Goal: Task Accomplishment & Management: Use online tool/utility

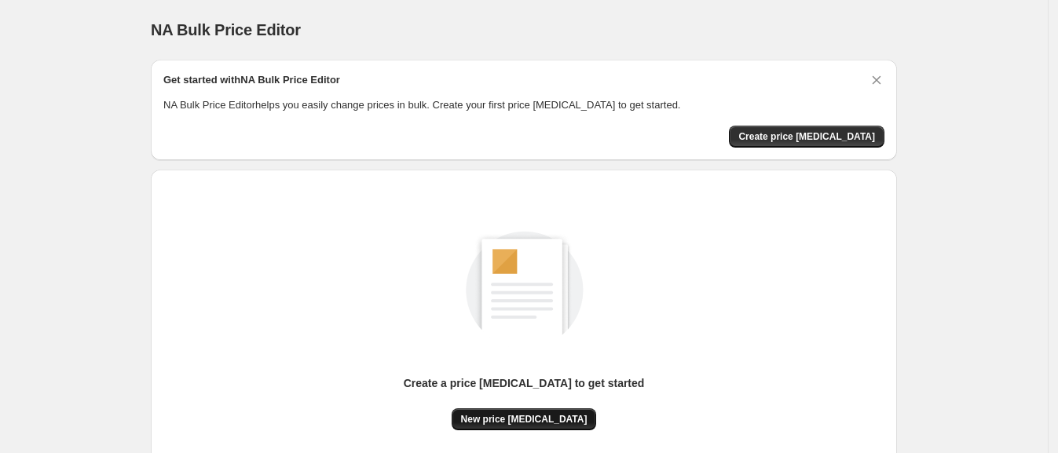
click at [507, 414] on span "New price [MEDICAL_DATA]" at bounding box center [524, 419] width 126 height 13
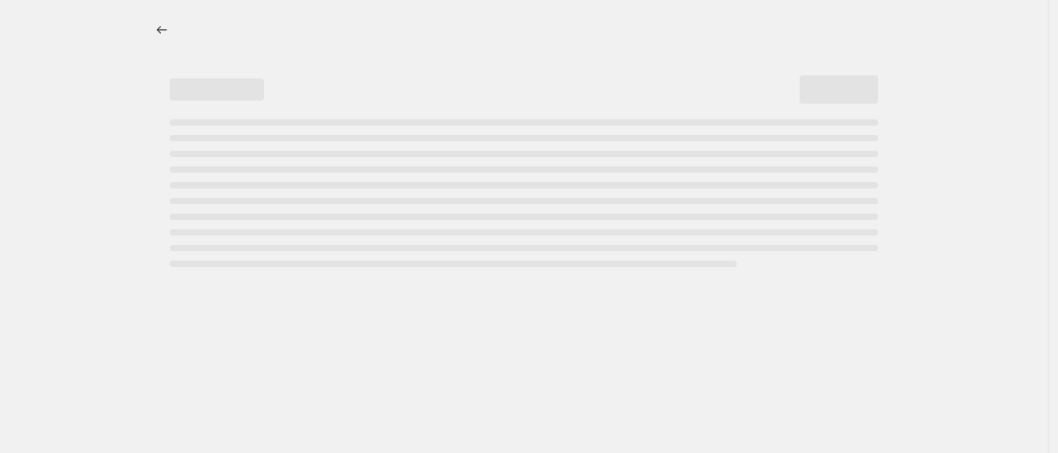
select select "percentage"
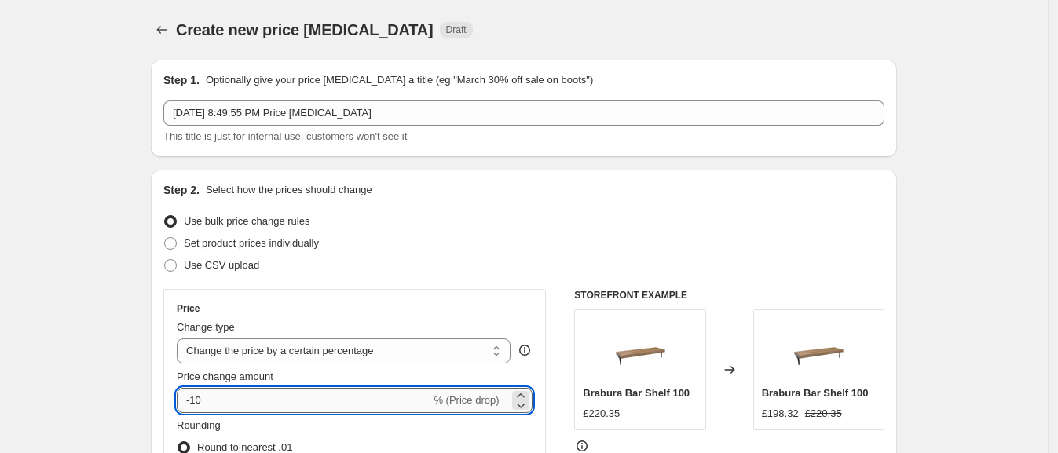
click at [242, 393] on input "-10" at bounding box center [304, 400] width 254 height 25
click at [243, 394] on input "-10" at bounding box center [304, 400] width 254 height 25
click at [244, 393] on input "-10" at bounding box center [304, 400] width 254 height 25
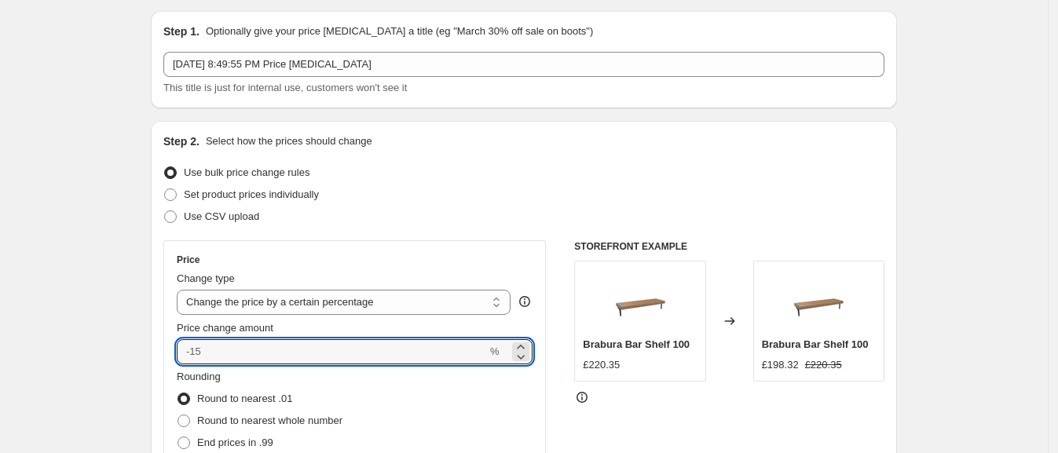
scroll to position [100, 0]
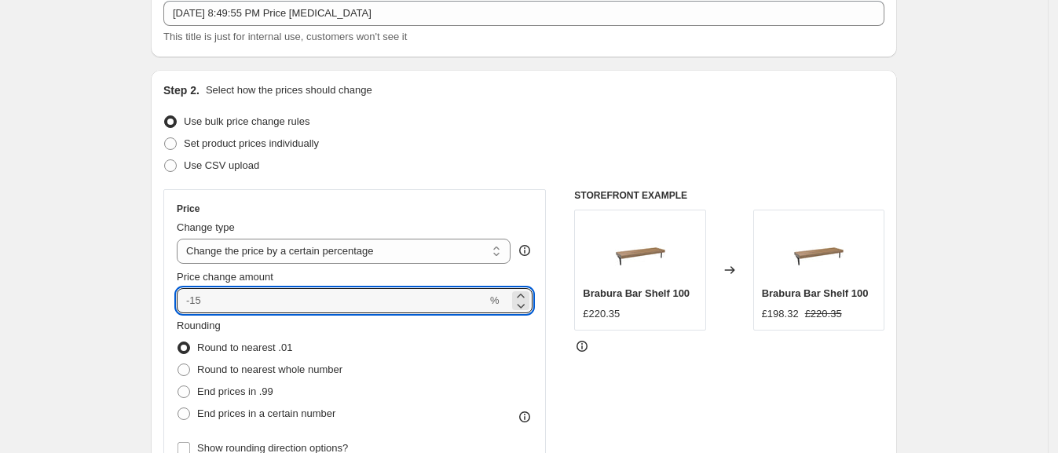
type input "0"
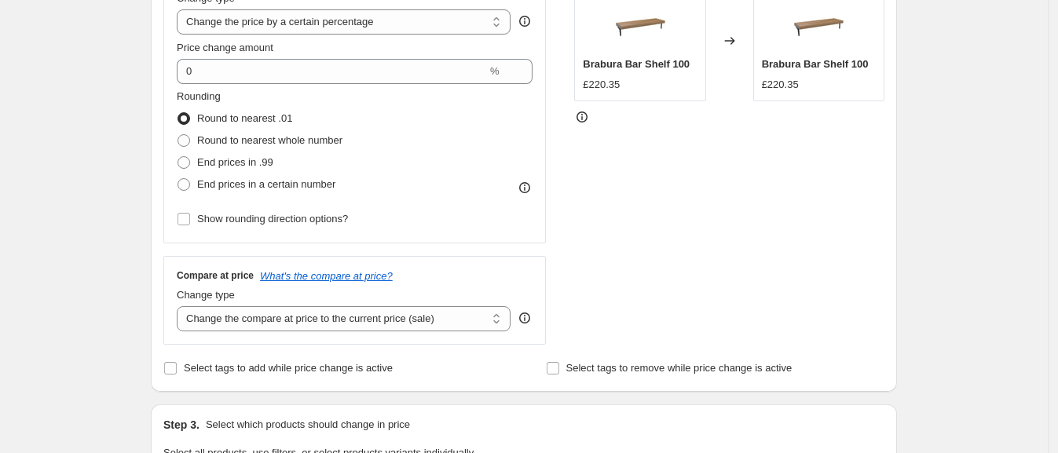
scroll to position [329, 0]
click at [200, 316] on select "Change the compare at price to the current price (sale) Change the compare at p…" at bounding box center [344, 318] width 334 height 25
select select "remove"
click at [181, 306] on select "Change the compare at price to the current price (sale) Change the compare at p…" at bounding box center [344, 318] width 334 height 25
click at [75, 306] on div "Create new price change job. This page is ready Create new price change job Dra…" at bounding box center [524, 456] width 1048 height 1571
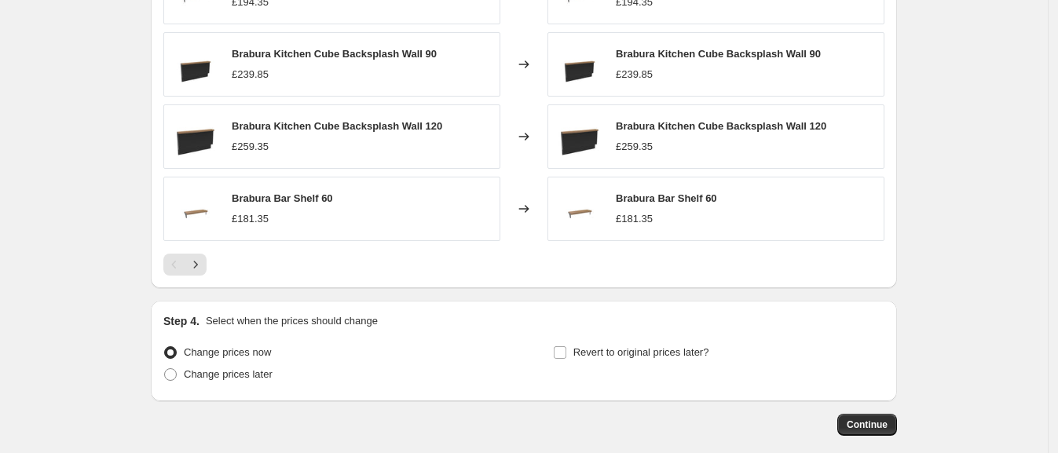
scroll to position [1116, 0]
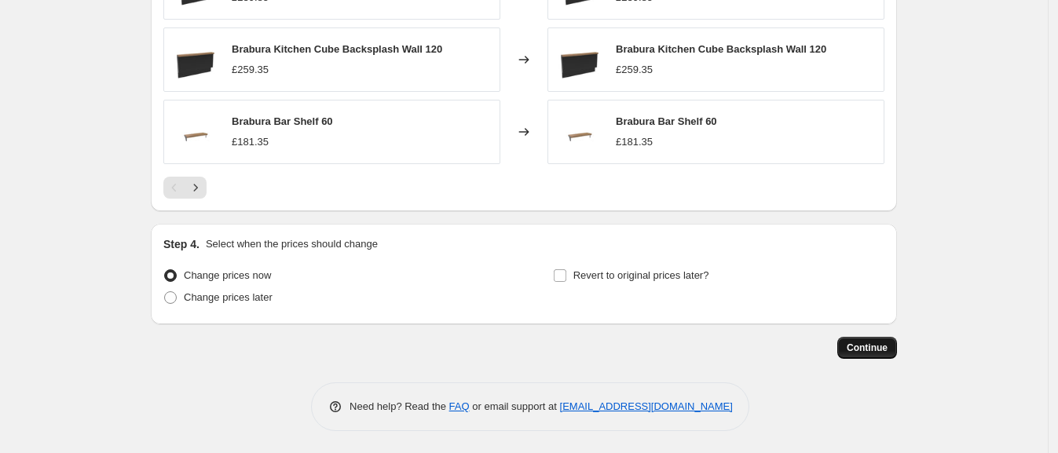
click at [894, 345] on button "Continue" at bounding box center [868, 348] width 60 height 22
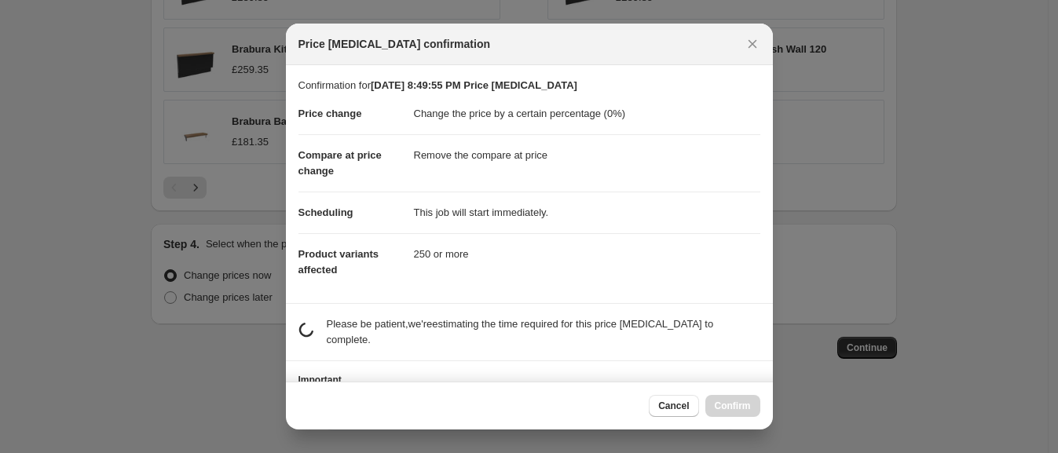
scroll to position [66, 0]
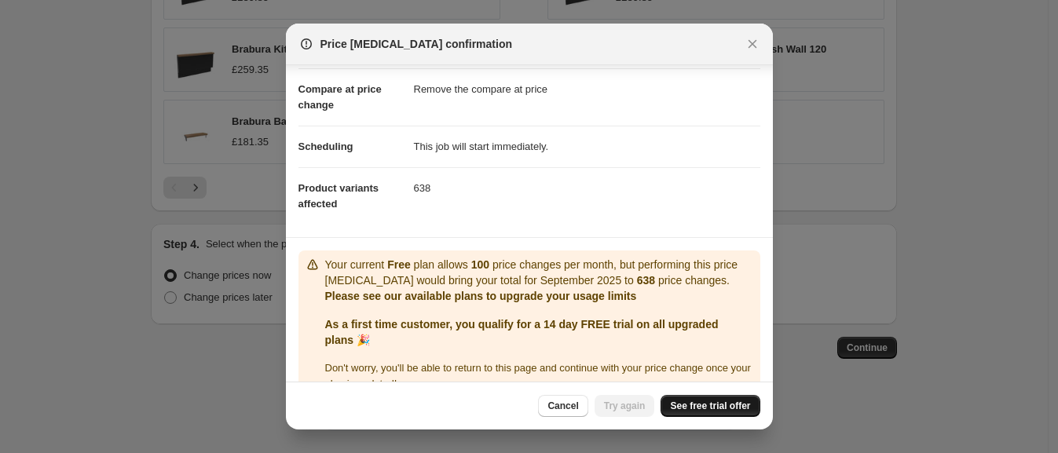
click at [709, 405] on span "See free trial offer" at bounding box center [710, 406] width 80 height 13
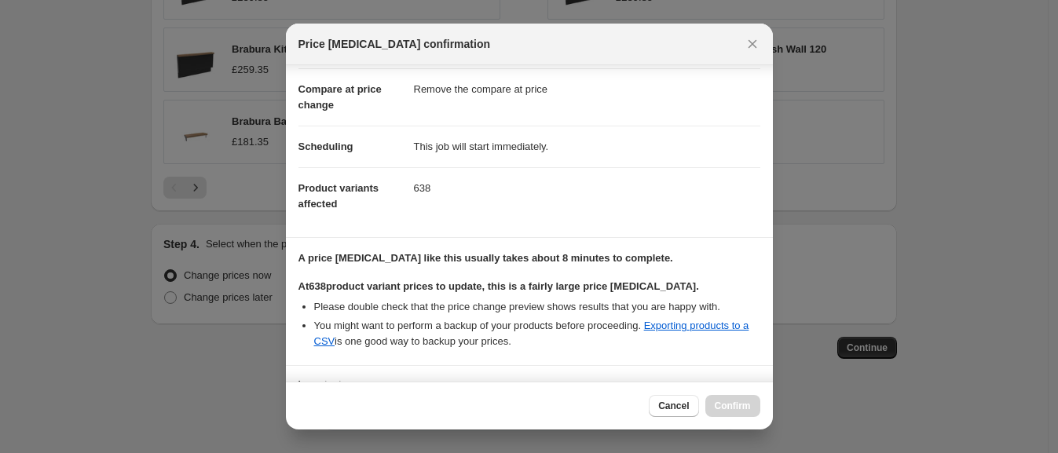
scroll to position [196, 0]
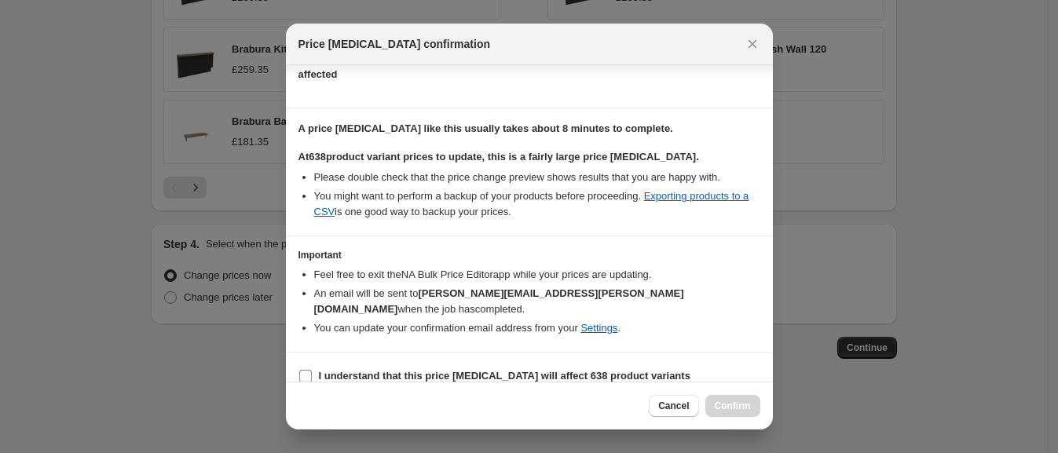
click at [570, 365] on label "I understand that this price change job will affect 638 product variants" at bounding box center [495, 376] width 392 height 22
click at [312, 370] on input "I understand that this price change job will affect 638 product variants" at bounding box center [305, 376] width 13 height 13
checkbox input "true"
click at [735, 401] on span "Confirm" at bounding box center [733, 406] width 36 height 13
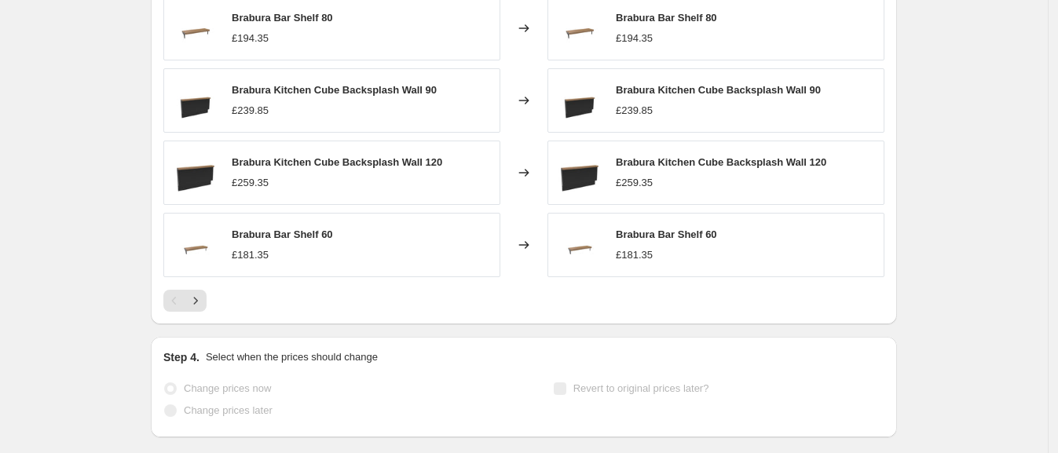
scroll to position [1157, 0]
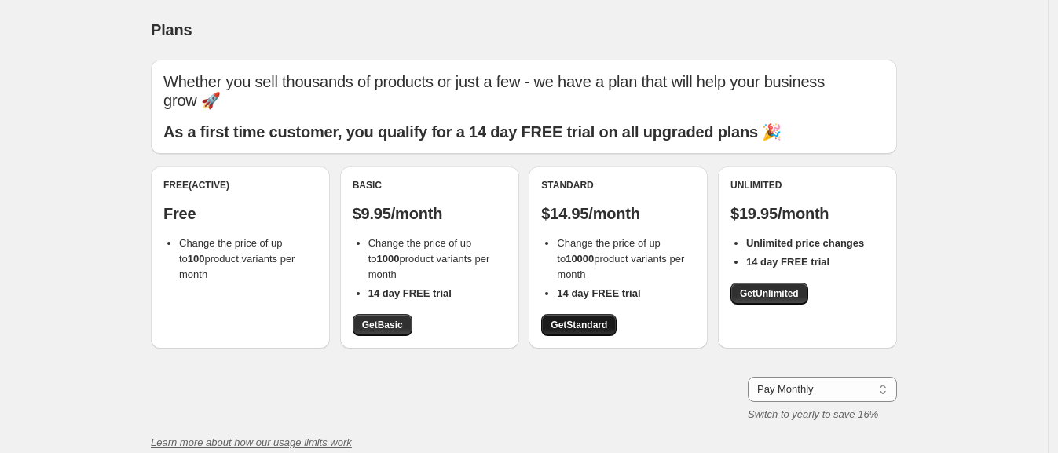
click at [596, 328] on span "Get Standard" at bounding box center [579, 325] width 57 height 13
